Goal: Information Seeking & Learning: Learn about a topic

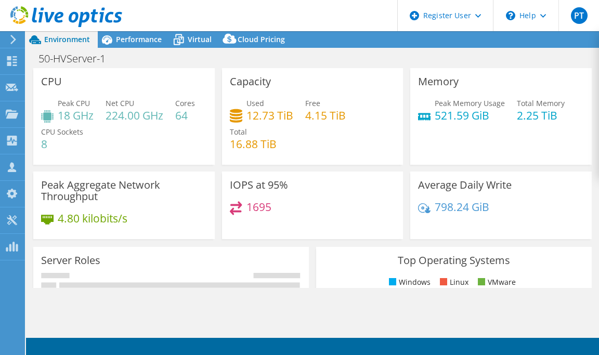
select select "USD"
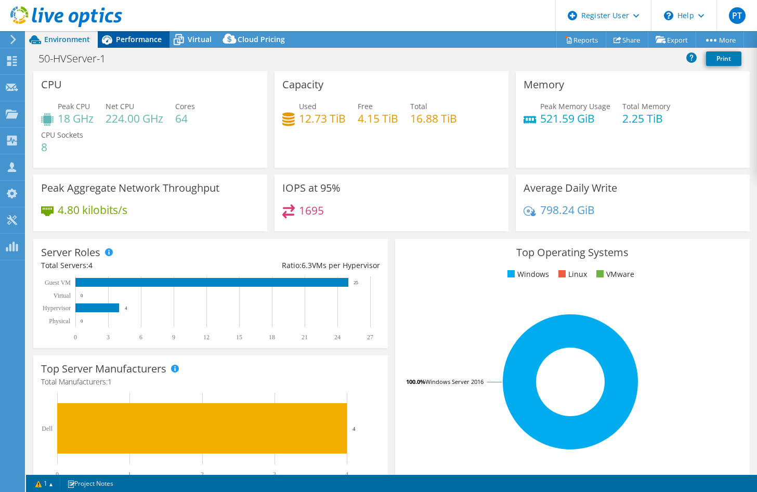
click at [133, 38] on span "Performance" at bounding box center [139, 39] width 46 height 10
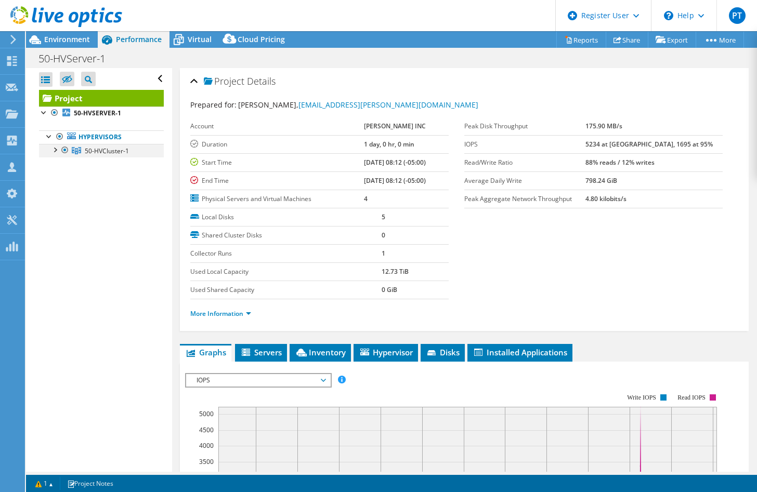
click at [54, 151] on div at bounding box center [54, 149] width 10 height 10
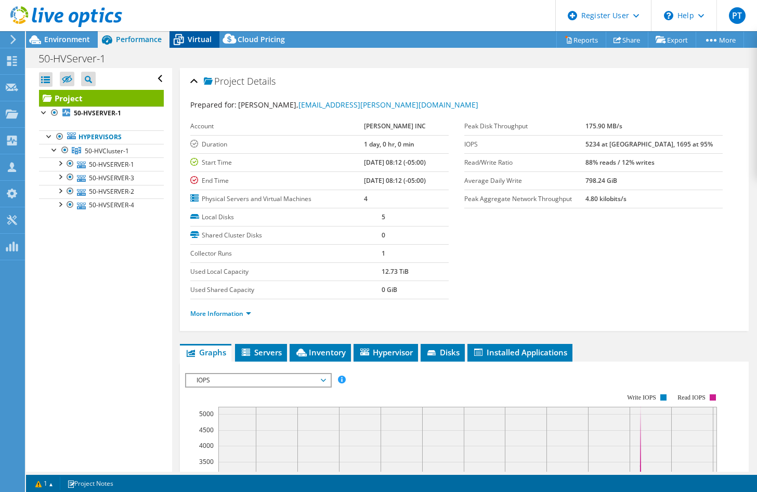
click at [181, 43] on icon at bounding box center [179, 40] width 10 height 8
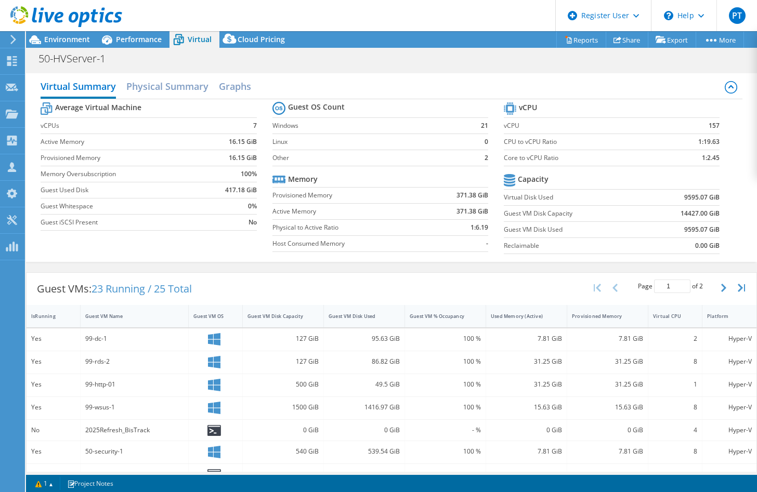
scroll to position [273, 0]
click at [478, 276] on div "Guest VMs: 23 Running / 25 Total Page 1 of 2 5 rows 10 rows 20 rows 25 rows 50 …" at bounding box center [392, 289] width 730 height 32
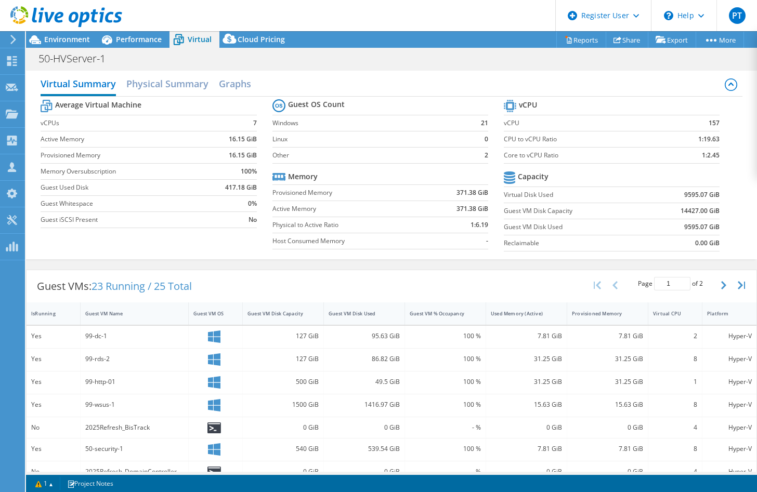
scroll to position [0, 0]
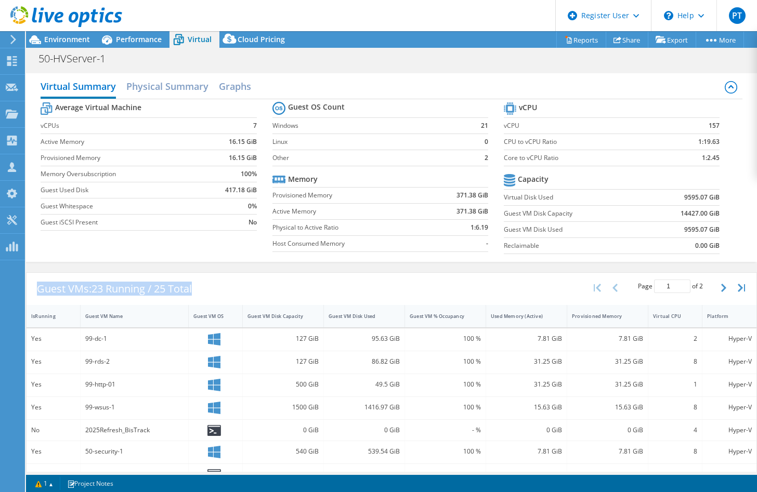
drag, startPoint x: 264, startPoint y: 287, endPoint x: 40, endPoint y: 296, distance: 224.8
click at [40, 296] on div "Guest VMs: 23 Running / 25 Total Page 1 of 2 5 rows 10 rows 20 rows 25 rows 50 …" at bounding box center [392, 289] width 730 height 32
click at [250, 289] on div "Guest VMs: 23 Running / 25 Total Page 1 of 2 5 rows 10 rows 20 rows 25 rows 50 …" at bounding box center [392, 289] width 730 height 32
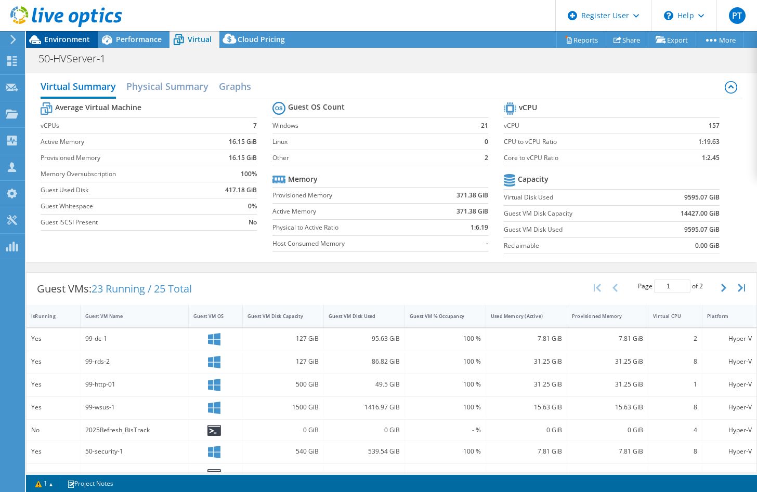
click at [74, 42] on span "Environment" at bounding box center [67, 39] width 46 height 10
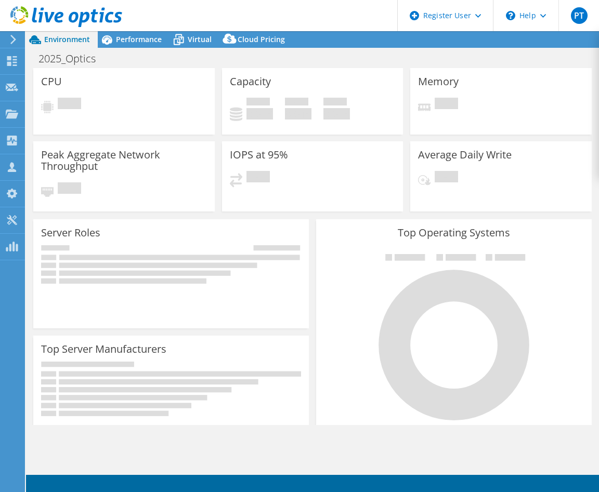
select select "USD"
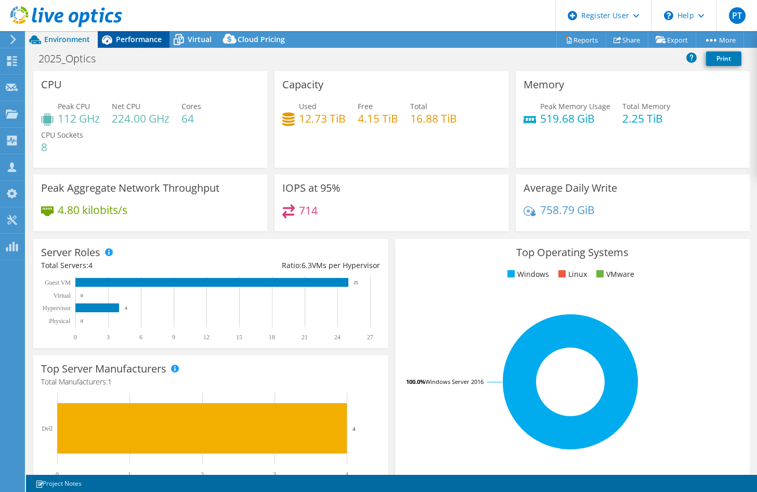
click at [141, 38] on span "Performance" at bounding box center [139, 39] width 46 height 10
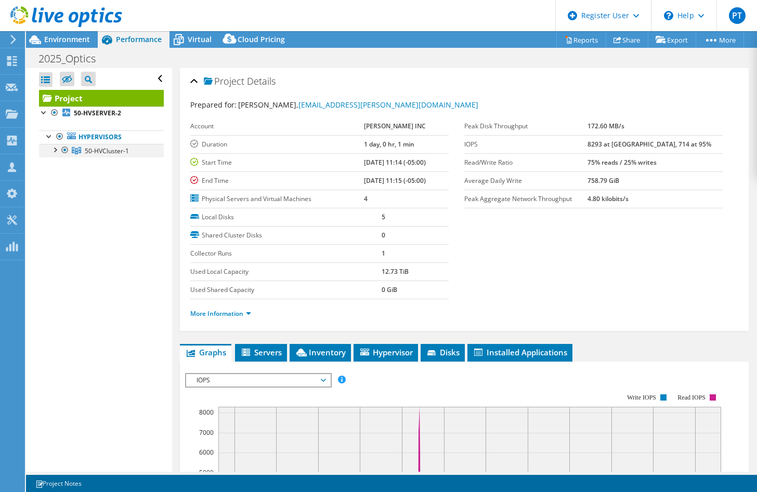
click at [54, 152] on div at bounding box center [54, 149] width 10 height 10
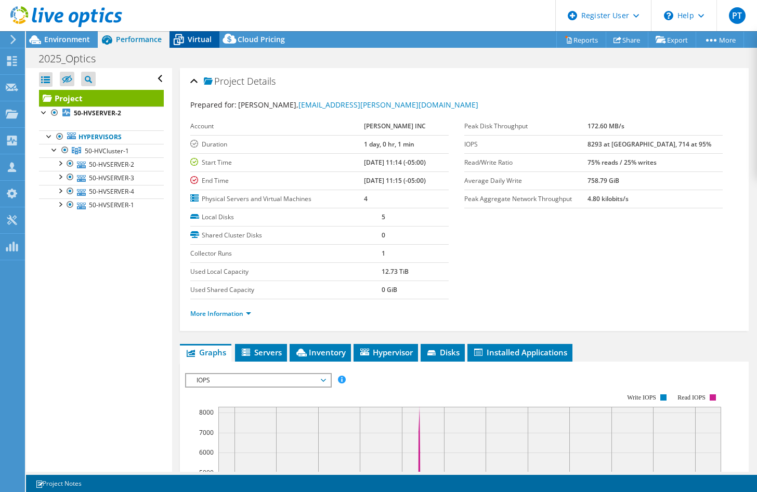
click at [183, 31] on icon at bounding box center [178, 40] width 18 height 18
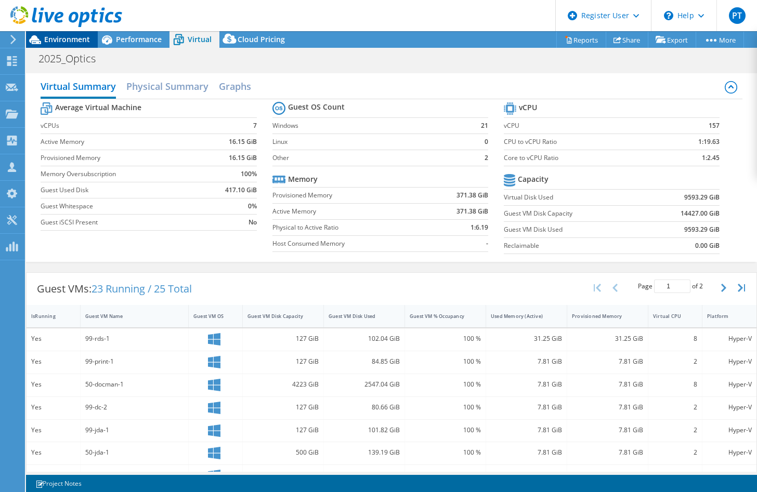
click at [67, 43] on span "Environment" at bounding box center [67, 39] width 46 height 10
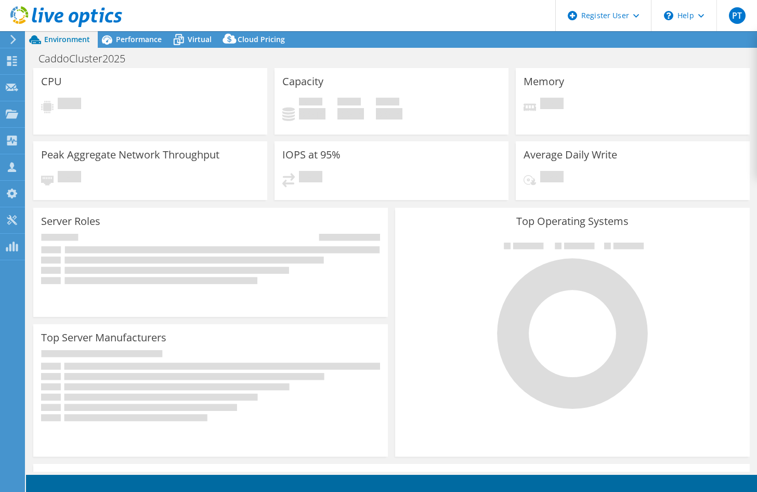
select select "USD"
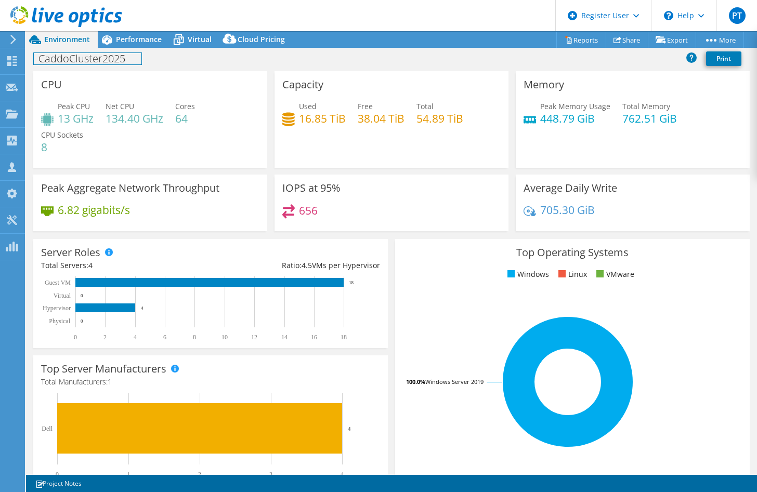
click at [108, 59] on h1 "CaddoCluster2025" at bounding box center [88, 58] width 108 height 11
click at [349, 38] on div "Project Actions Project Actions Reports Share Export vSAN ReadyNode Sizer" at bounding box center [391, 39] width 731 height 17
click at [84, 60] on h1 "CaddoCluster2025" at bounding box center [88, 58] width 108 height 11
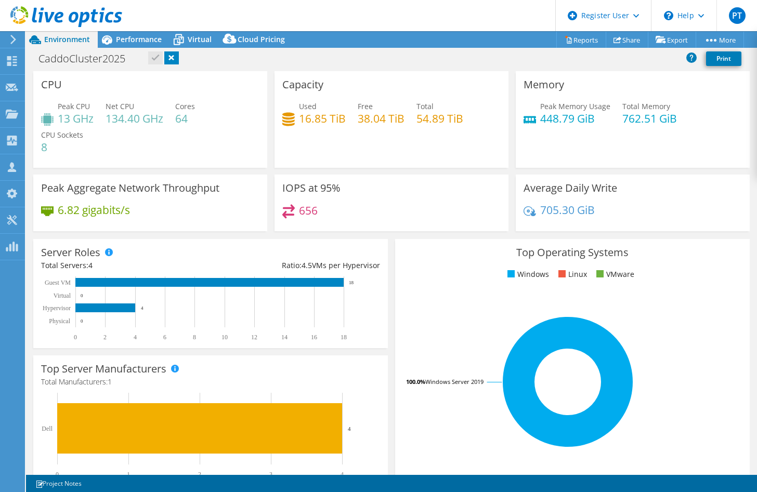
click at [346, 35] on div "Project Actions Project Actions Reports Share Export vSAN ReadyNode Sizer" at bounding box center [391, 39] width 731 height 17
drag, startPoint x: 108, startPoint y: 58, endPoint x: 38, endPoint y: 61, distance: 69.7
click at [38, 61] on h1 "CaddoCluster2025" at bounding box center [88, 58] width 108 height 11
drag, startPoint x: 130, startPoint y: 58, endPoint x: 38, endPoint y: 61, distance: 92.1
click at [38, 61] on h1 "CaddoCluster2025" at bounding box center [88, 58] width 108 height 11
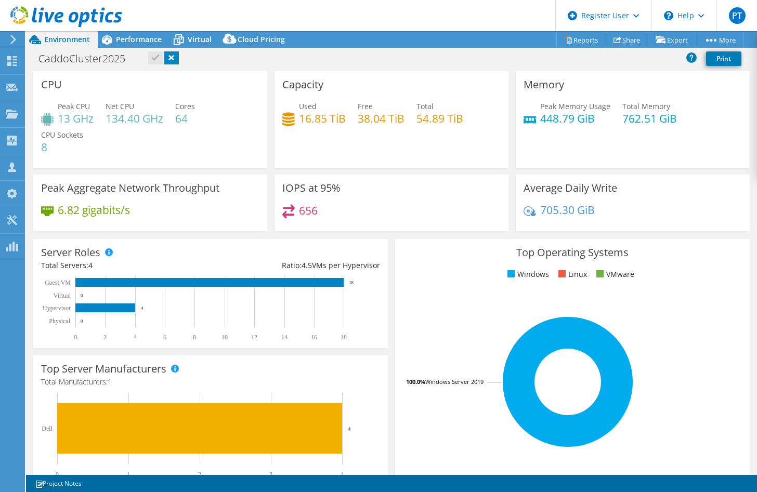
click at [372, 37] on div "Project Actions Project Actions Reports Share Export vSAN ReadyNode Sizer" at bounding box center [391, 39] width 731 height 17
click at [143, 43] on span "Performance" at bounding box center [139, 39] width 46 height 10
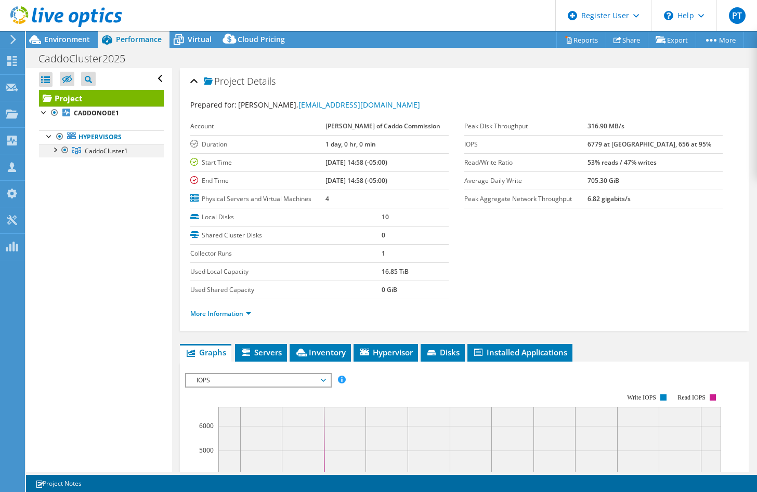
click at [54, 147] on div at bounding box center [54, 149] width 10 height 10
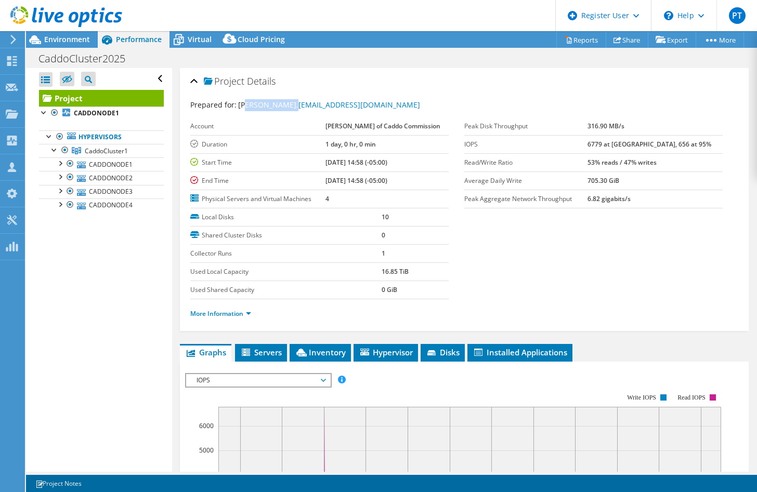
drag, startPoint x: 262, startPoint y: 104, endPoint x: 287, endPoint y: 103, distance: 25.0
click at [287, 103] on span "Tracy Calloway, tcalloway@caddo.gov" at bounding box center [329, 105] width 182 height 10
click at [268, 126] on label "Account" at bounding box center [257, 126] width 135 height 10
click at [194, 37] on span "Virtual" at bounding box center [200, 39] width 24 height 10
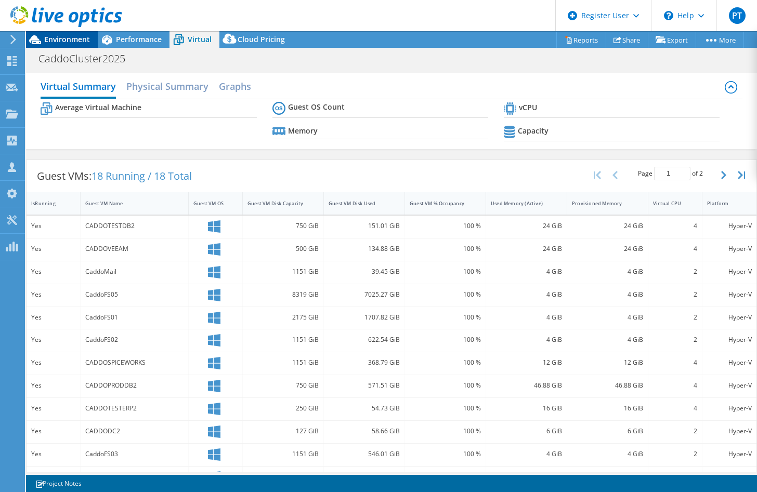
click at [72, 41] on span "Environment" at bounding box center [67, 39] width 46 height 10
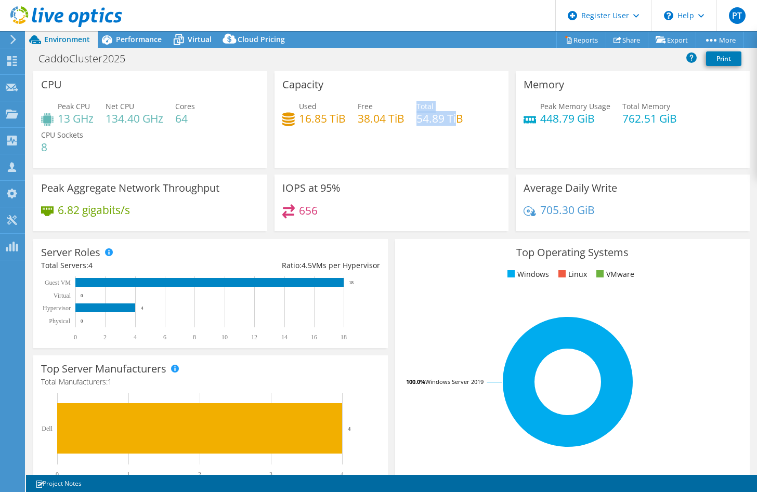
drag, startPoint x: 414, startPoint y: 118, endPoint x: 462, endPoint y: 115, distance: 47.9
click at [460, 115] on div "Used 16.85 TiB Free 38.04 TiB Total 54.89 TiB" at bounding box center [391, 118] width 218 height 34
click at [463, 115] on div "Used 16.85 TiB Free 38.04 TiB Total 54.89 TiB" at bounding box center [391, 118] width 218 height 34
drag, startPoint x: 457, startPoint y: 120, endPoint x: 386, endPoint y: 111, distance: 72.3
click at [386, 111] on div "Used 16.85 TiB Free 38.04 TiB Total 54.89 TiB" at bounding box center [391, 118] width 218 height 34
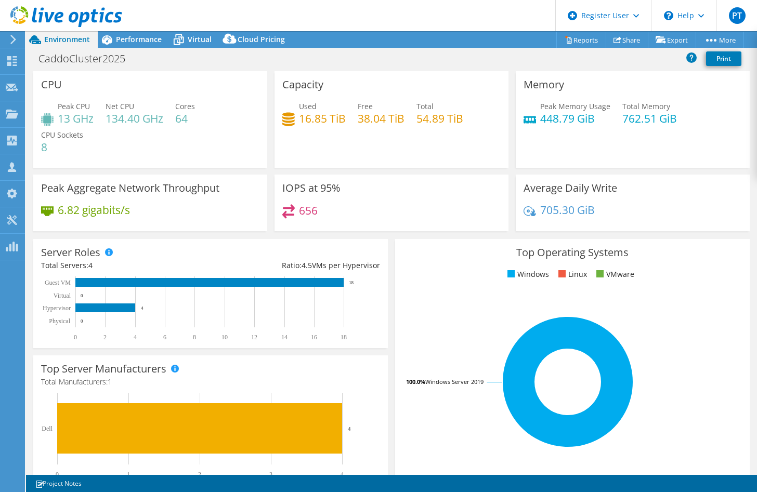
click at [464, 121] on div "Used 16.85 TiB Free 38.04 TiB Total 54.89 TiB" at bounding box center [391, 118] width 218 height 34
drag, startPoint x: 394, startPoint y: 110, endPoint x: 372, endPoint y: 107, distance: 21.5
click at [372, 107] on div "Used 16.85 TiB Free 38.04 TiB Total 54.89 TiB" at bounding box center [391, 118] width 218 height 34
click at [451, 120] on h4 "54.89 TiB" at bounding box center [439, 118] width 47 height 11
click at [405, 120] on div "Used 16.85 TiB Free 38.04 TiB Total 54.89 TiB" at bounding box center [391, 118] width 218 height 34
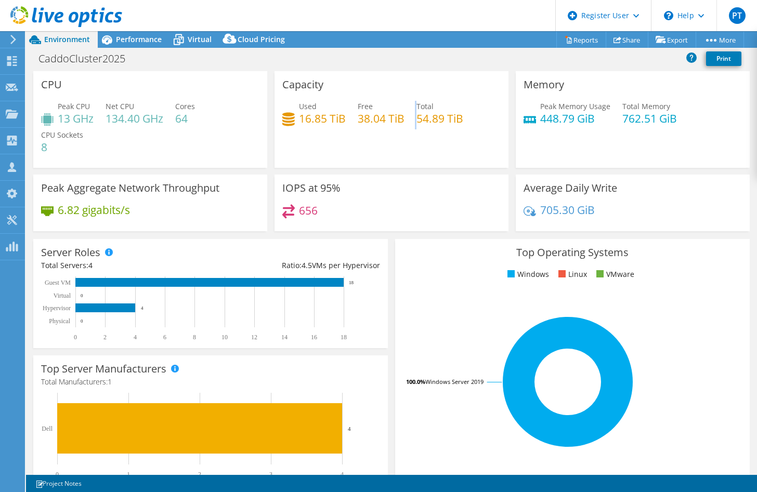
click at [405, 120] on div "Used 16.85 TiB Free 38.04 TiB Total 54.89 TiB" at bounding box center [391, 118] width 218 height 34
click at [191, 38] on span "Virtual" at bounding box center [200, 39] width 24 height 10
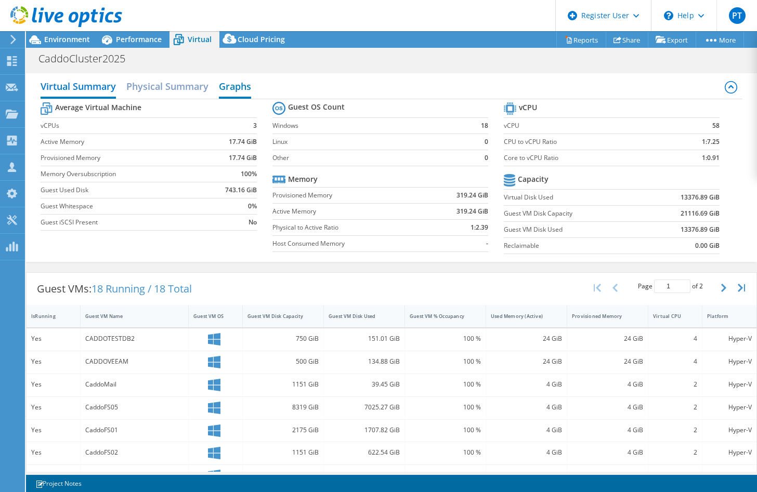
click at [233, 93] on h2 "Graphs" at bounding box center [235, 87] width 32 height 23
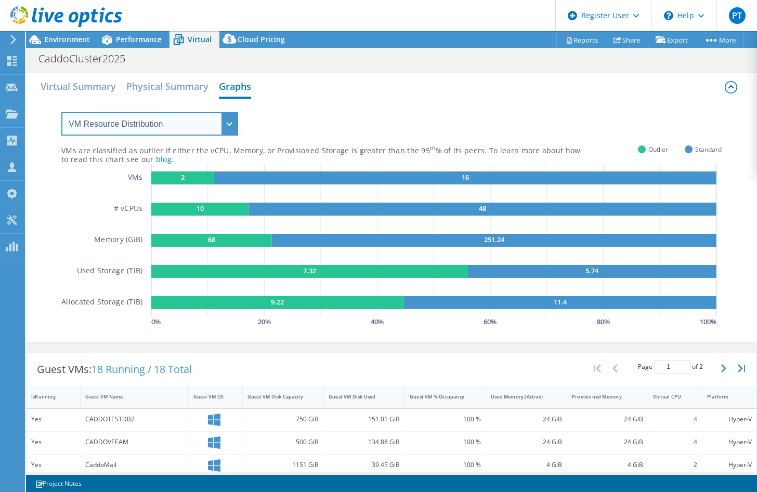
click at [202, 120] on select "VM Resource Distribution Provisioning Contrast Over Provisioning" at bounding box center [149, 123] width 177 height 23
click at [61, 112] on select "VM Resource Distribution Provisioning Contrast Over Provisioning" at bounding box center [149, 123] width 177 height 23
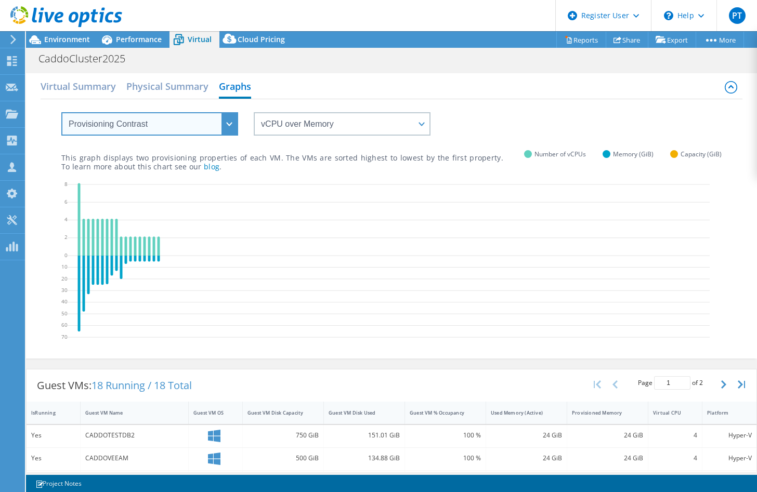
click at [191, 129] on select "VM Resource Distribution Provisioning Contrast Over Provisioning" at bounding box center [149, 123] width 177 height 23
select select "Over Provisioning"
click at [61, 112] on select "VM Resource Distribution Provisioning Contrast Over Provisioning" at bounding box center [149, 123] width 177 height 23
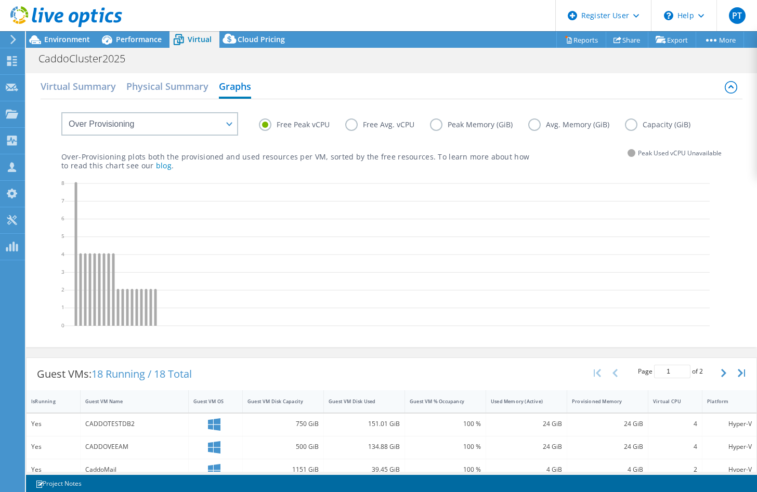
click at [355, 127] on label "Free Avg. vCPU" at bounding box center [387, 125] width 85 height 12
click at [0, 0] on input "Free Avg. vCPU" at bounding box center [0, 0] width 0 height 0
click at [281, 127] on label "Free Peak vCPU" at bounding box center [302, 125] width 86 height 12
click at [253, 127] on div "Free Peak vCPU Free Avg. vCPU Peak Memory (GiB) Avg. Memory (GiB) Capacity (GiB)" at bounding box center [391, 116] width 660 height 35
click at [259, 127] on label "Free Peak vCPU" at bounding box center [302, 125] width 86 height 12
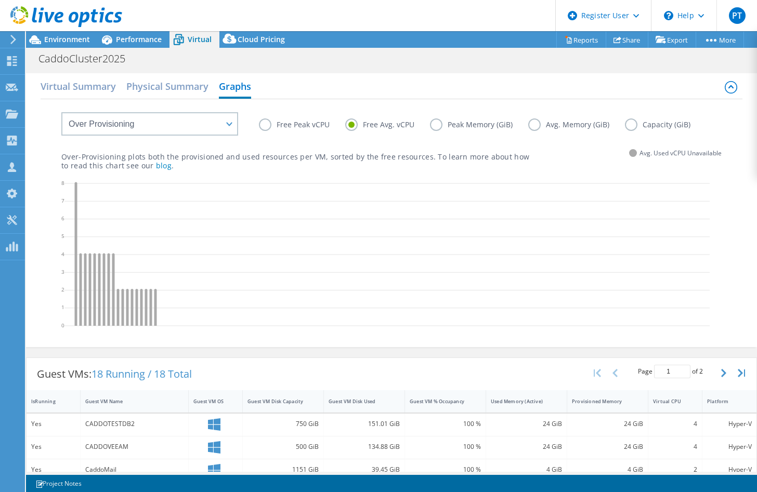
click at [0, 0] on input "Free Peak vCPU" at bounding box center [0, 0] width 0 height 0
click at [91, 96] on div "Virtual Summary Physical Summary Graphs" at bounding box center [392, 87] width 702 height 23
click at [99, 85] on h2 "Virtual Summary" at bounding box center [78, 87] width 75 height 23
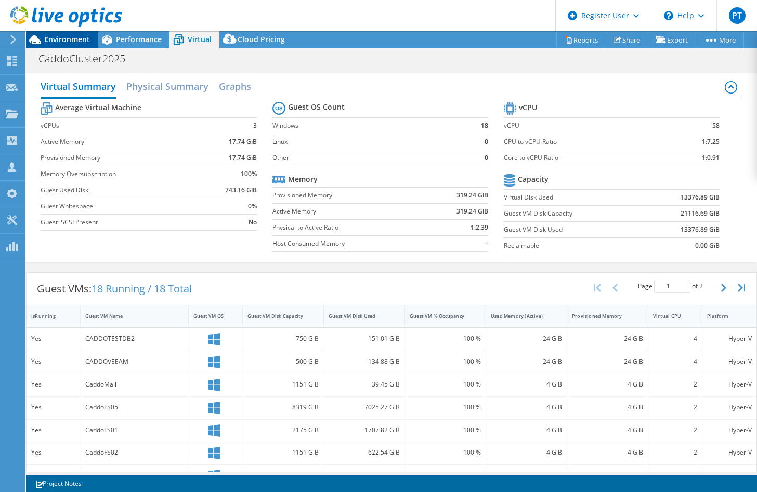
click at [79, 35] on span "Environment" at bounding box center [67, 39] width 46 height 10
